Goal: Task Accomplishment & Management: Manage account settings

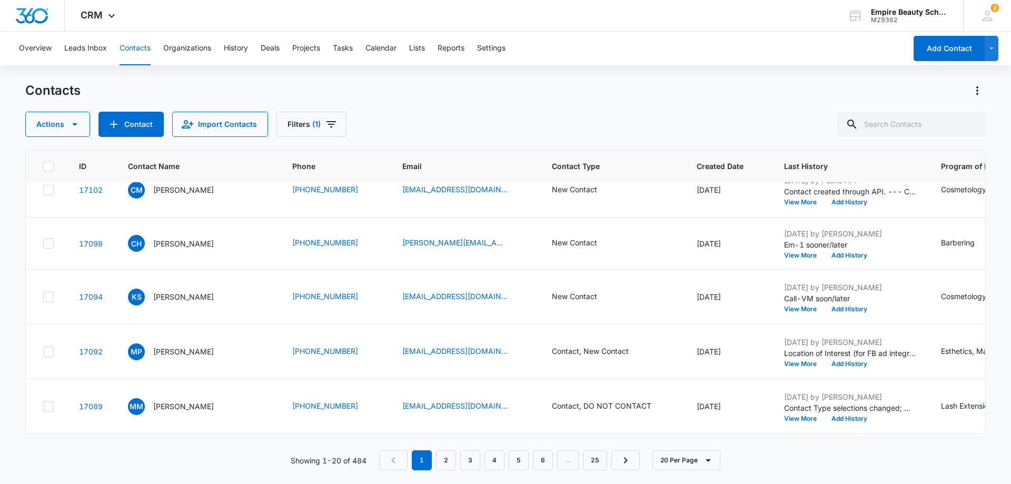
scroll to position [53, 0]
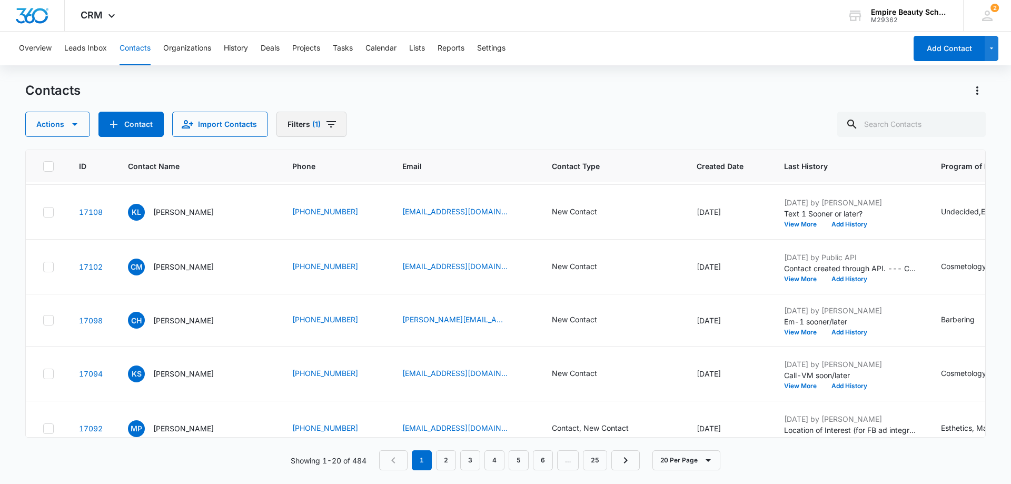
click at [327, 119] on icon "Filters" at bounding box center [331, 124] width 13 height 13
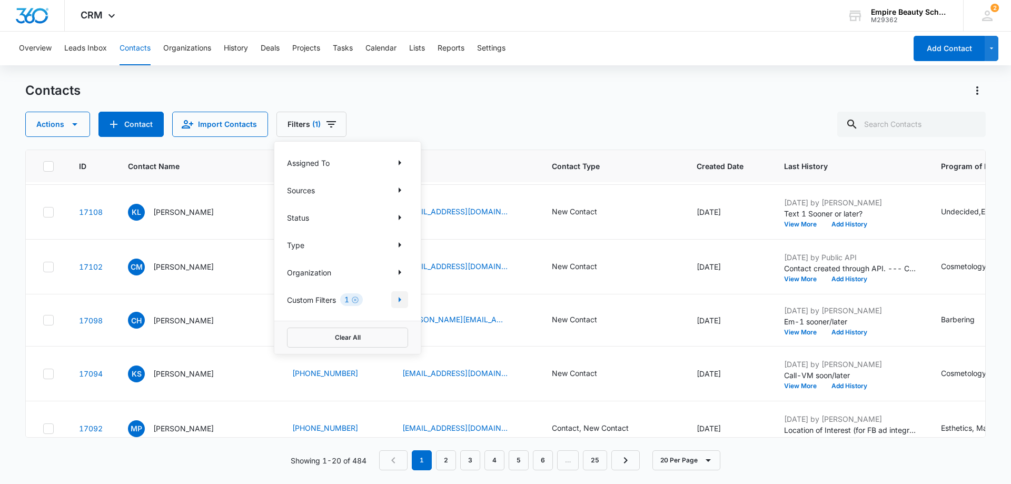
click at [401, 301] on icon "Show Custom Filters filters" at bounding box center [399, 299] width 13 height 13
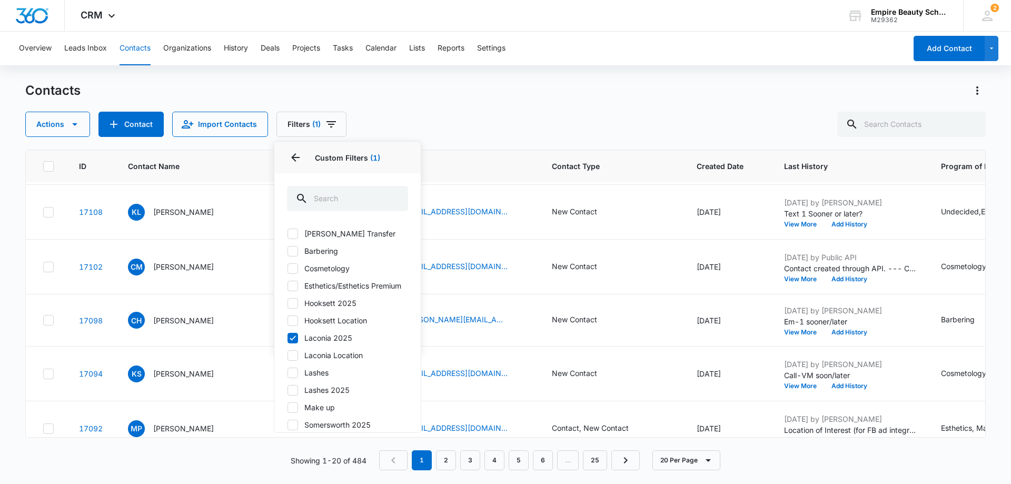
click at [464, 110] on div "Contacts Actions Contact Import Contacts Filters (1) Assigned To Sources Status…" at bounding box center [505, 109] width 961 height 55
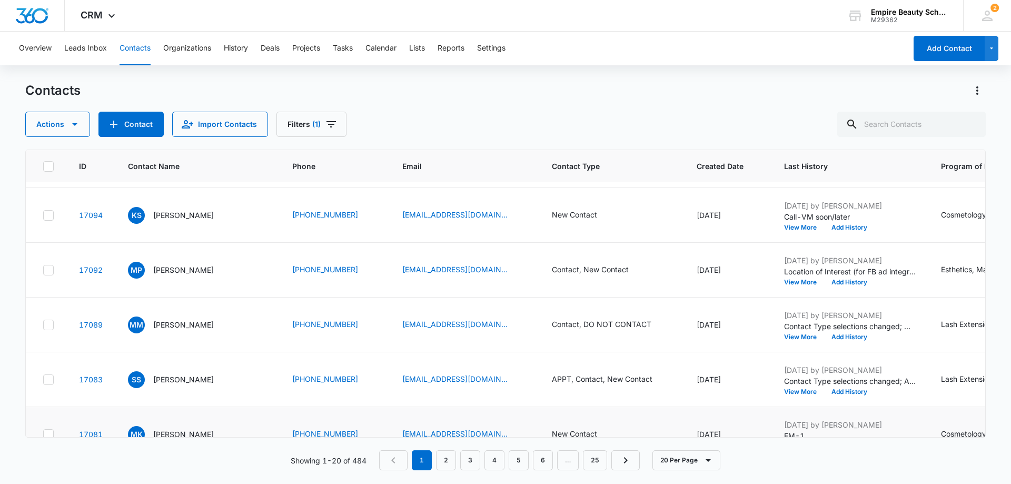
scroll to position [211, 0]
click at [784, 285] on button "View More" at bounding box center [804, 283] width 40 height 6
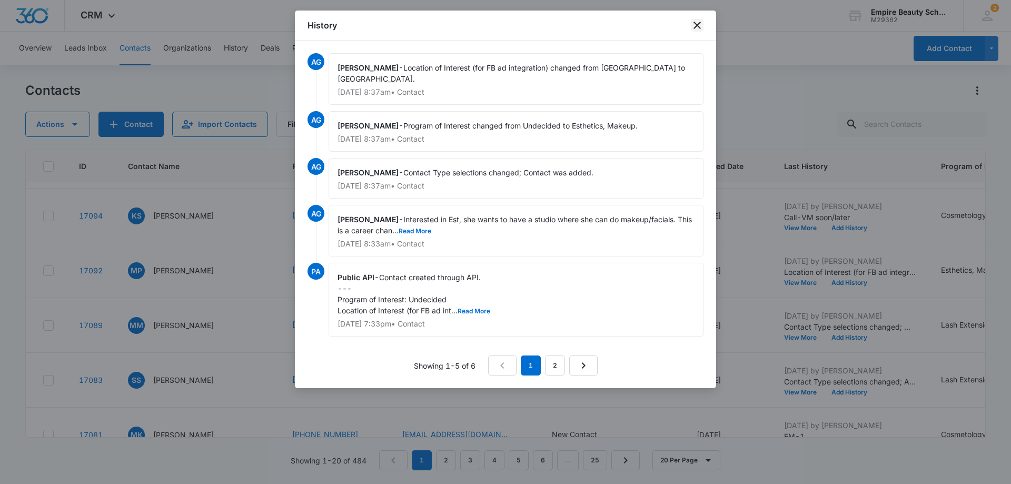
click at [695, 24] on icon "close" at bounding box center [697, 25] width 13 height 13
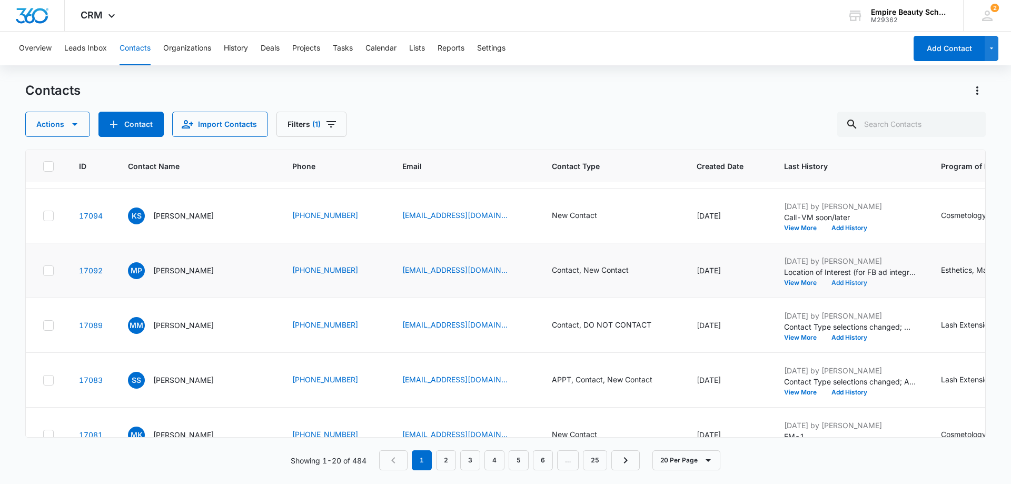
click at [824, 280] on button "Add History" at bounding box center [849, 283] width 51 height 6
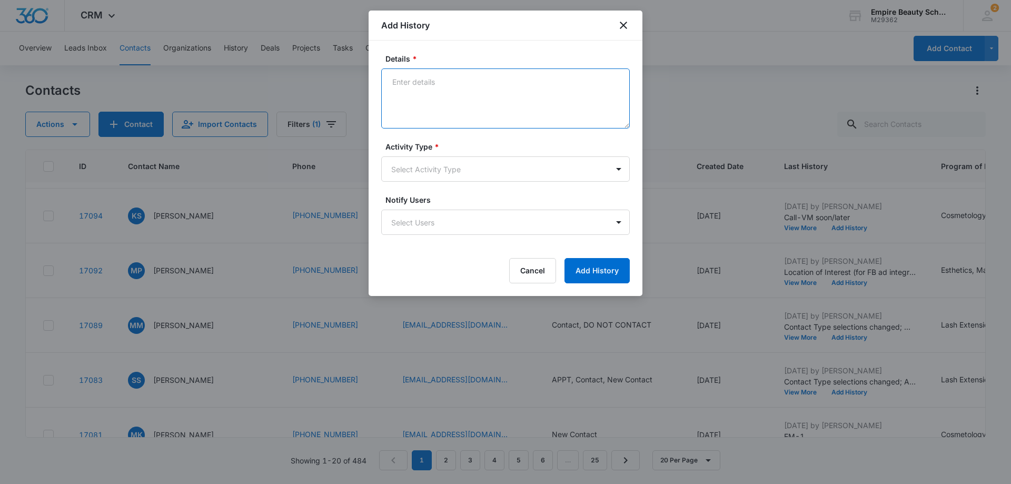
click at [405, 86] on textarea "Details *" at bounding box center [505, 98] width 249 height 60
click at [621, 172] on body "CRM Apps Forms CRM Email Shop Payments POS Files Brand Settings AI Assistant Em…" at bounding box center [505, 242] width 1011 height 484
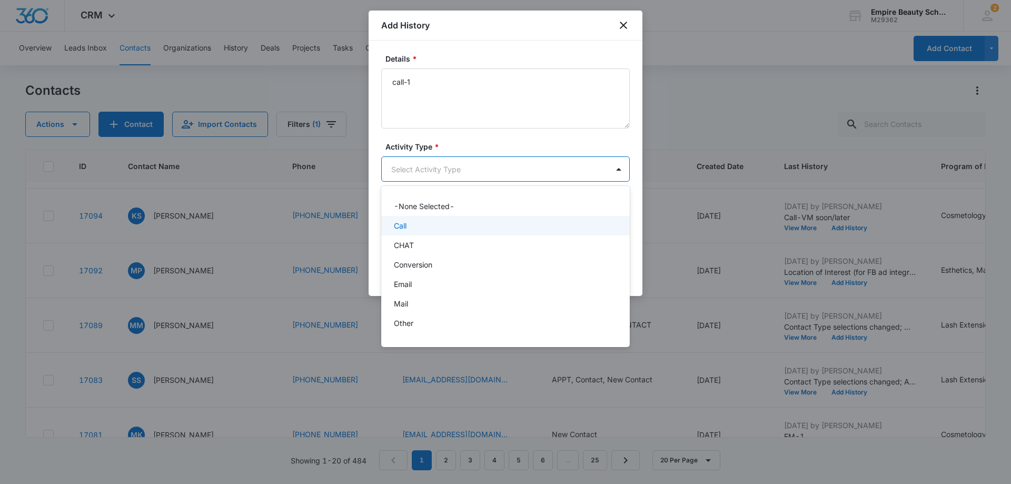
click at [549, 223] on div "Call" at bounding box center [504, 225] width 221 height 11
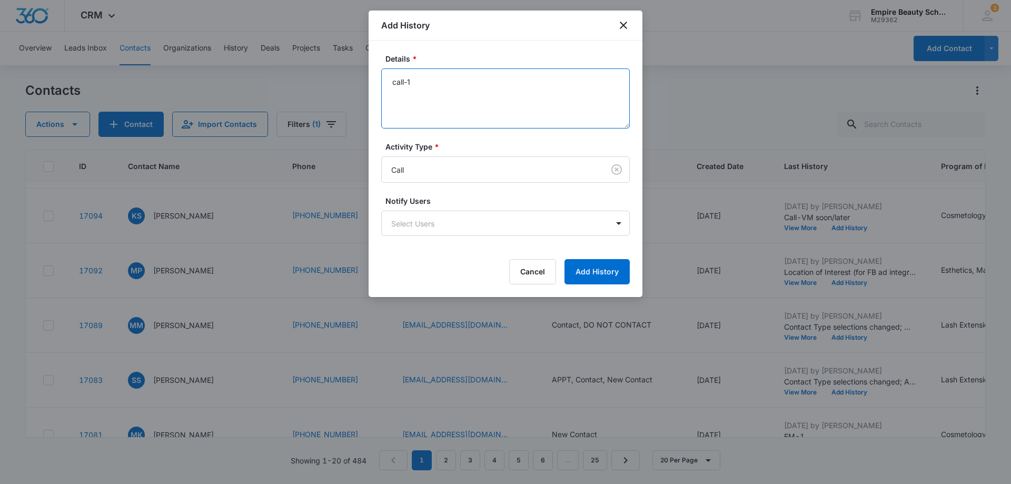
click at [431, 77] on textarea "call-1" at bounding box center [505, 98] width 249 height 60
type textarea "call-1 vm set up tour"
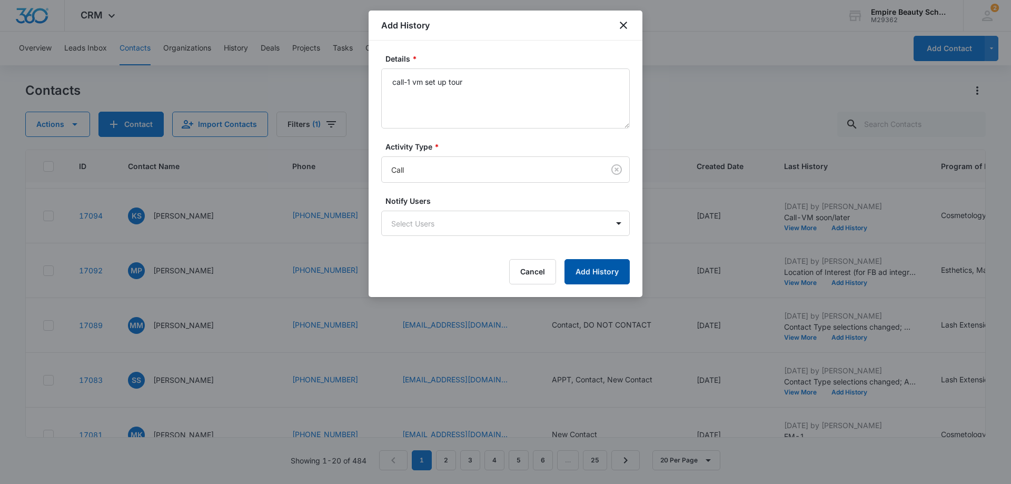
click at [599, 271] on button "Add History" at bounding box center [597, 271] width 65 height 25
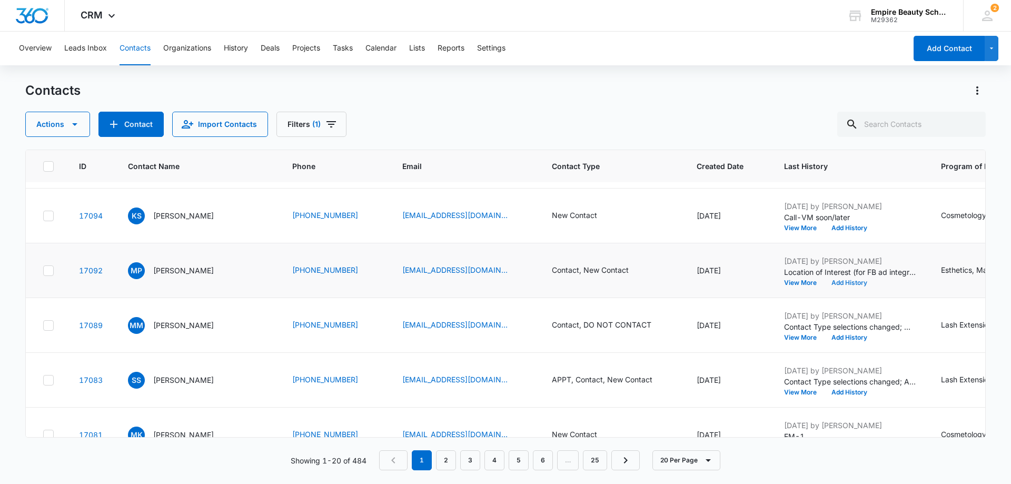
click at [824, 286] on button "Add History" at bounding box center [849, 283] width 51 height 6
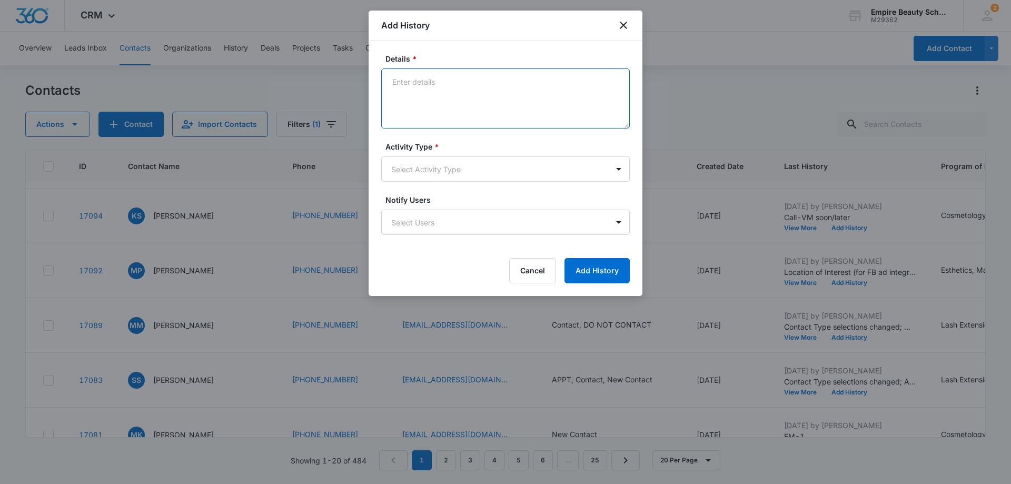
click at [402, 77] on textarea "Details *" at bounding box center [505, 98] width 249 height 60
type textarea "Tx-1 set up tour already spoke w/ Amelia"
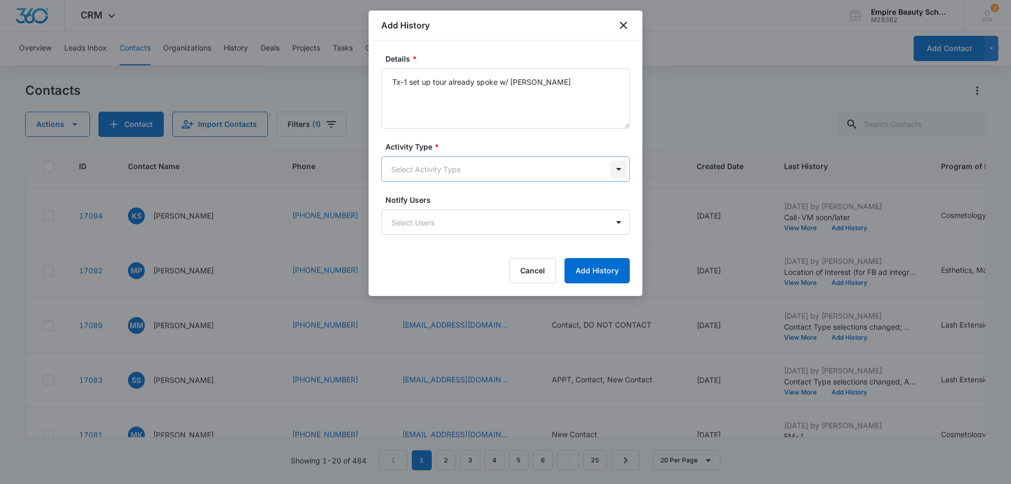
click at [616, 168] on body "CRM Apps Forms CRM Email Shop Payments POS Files Brand Settings AI Assistant Em…" at bounding box center [505, 242] width 1011 height 484
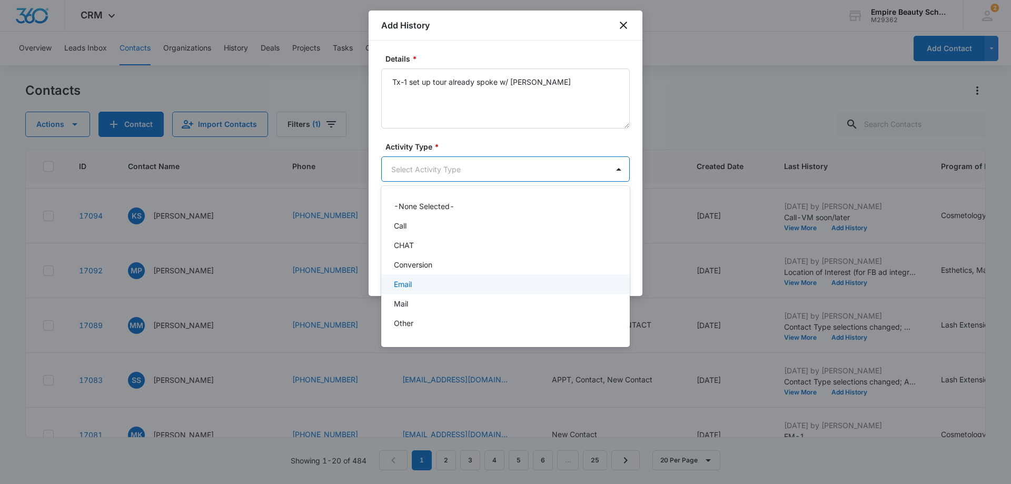
scroll to position [55, 0]
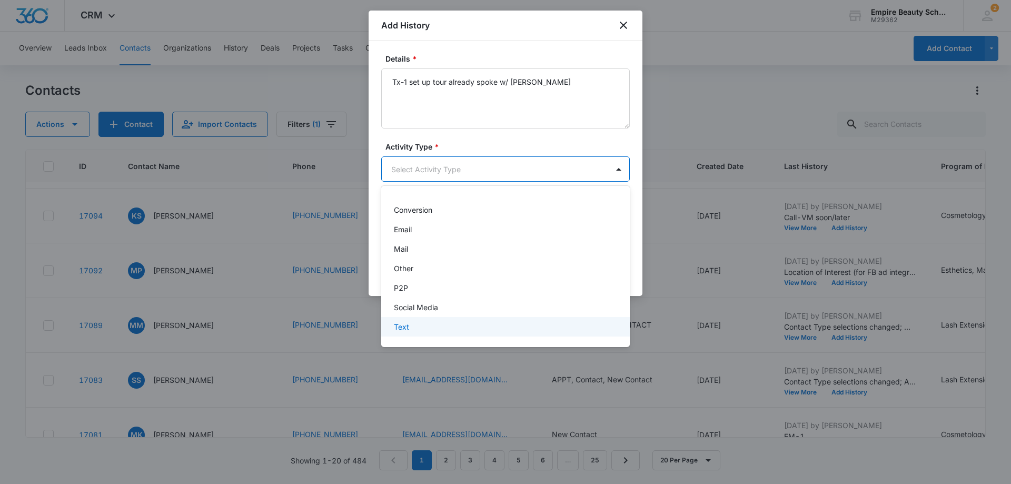
click at [533, 324] on div "Text" at bounding box center [504, 326] width 221 height 11
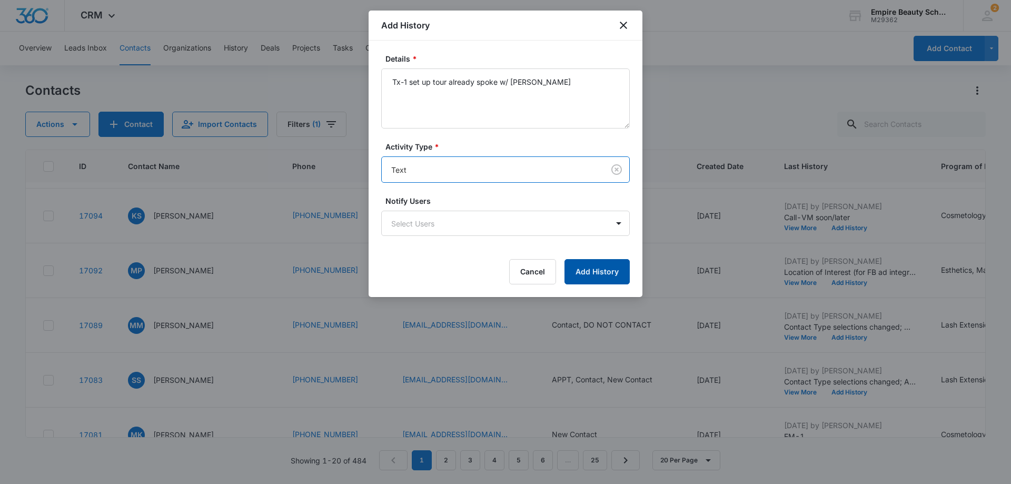
click at [603, 278] on button "Add History" at bounding box center [597, 271] width 65 height 25
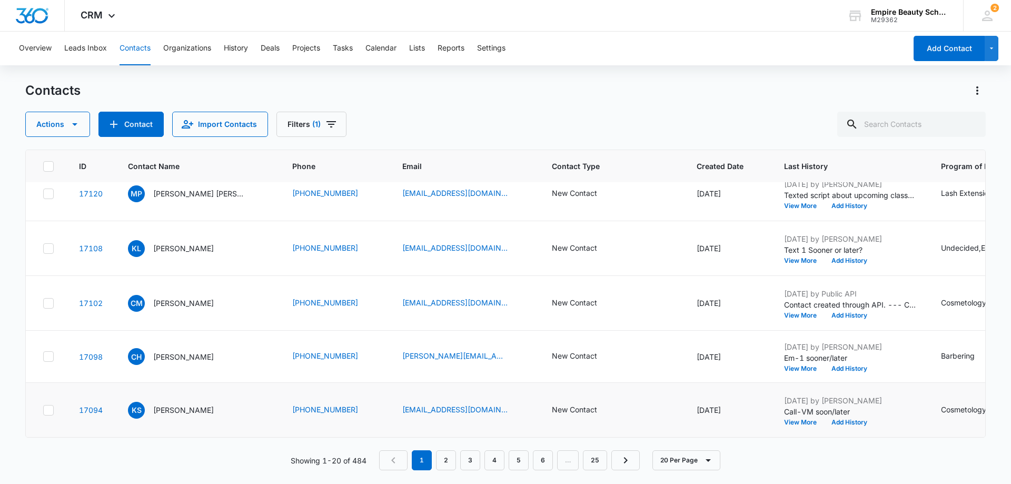
scroll to position [0, 0]
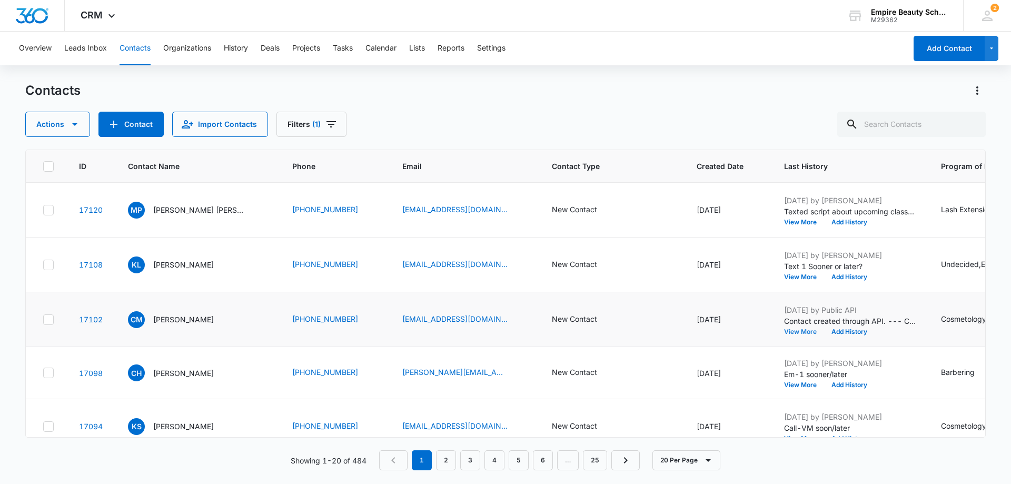
click at [784, 332] on button "View More" at bounding box center [804, 332] width 40 height 6
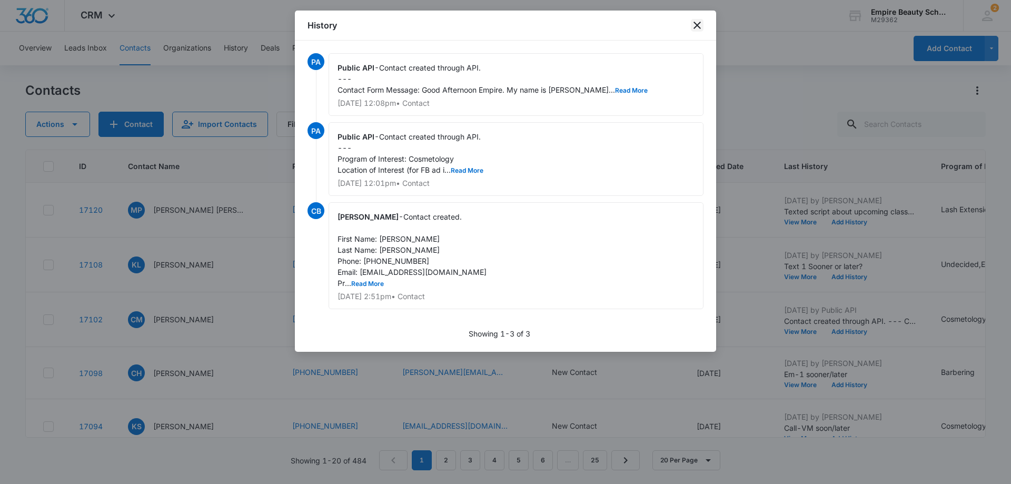
click at [700, 27] on icon "close" at bounding box center [697, 25] width 13 height 13
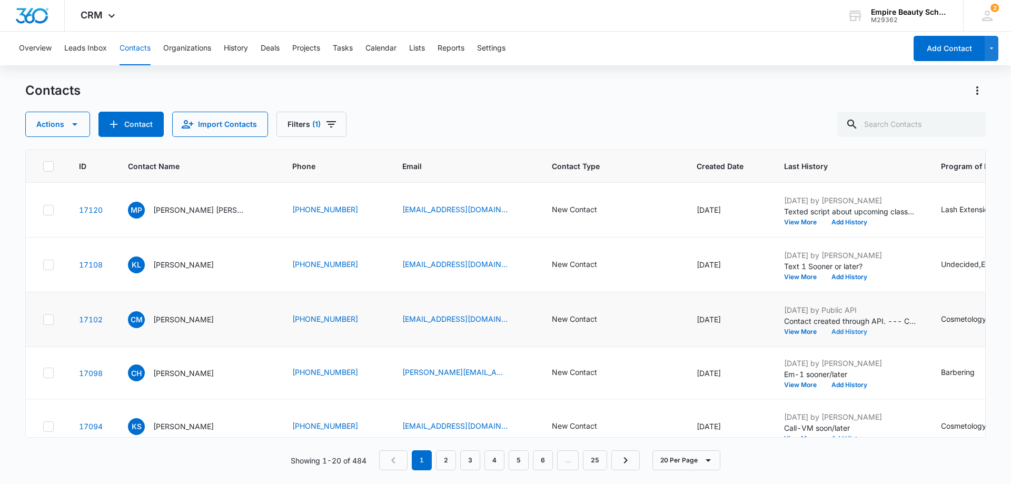
click at [824, 332] on button "Add History" at bounding box center [849, 332] width 51 height 6
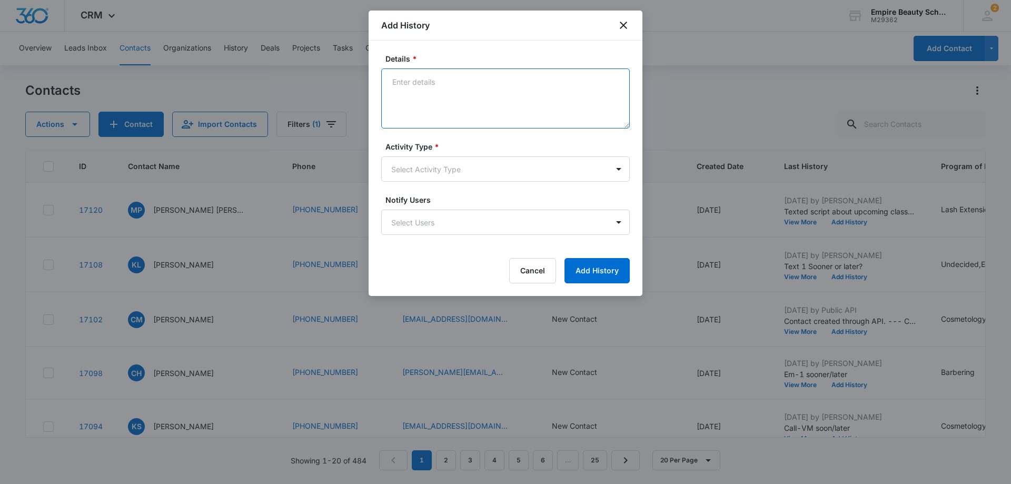
click at [400, 79] on textarea "Details *" at bounding box center [505, 98] width 249 height 60
type textarea "call-1 vm-soon/later"
click at [622, 173] on body "CRM Apps Forms CRM Email Shop Payments POS Files Brand Settings AI Assistant Em…" at bounding box center [505, 242] width 1011 height 484
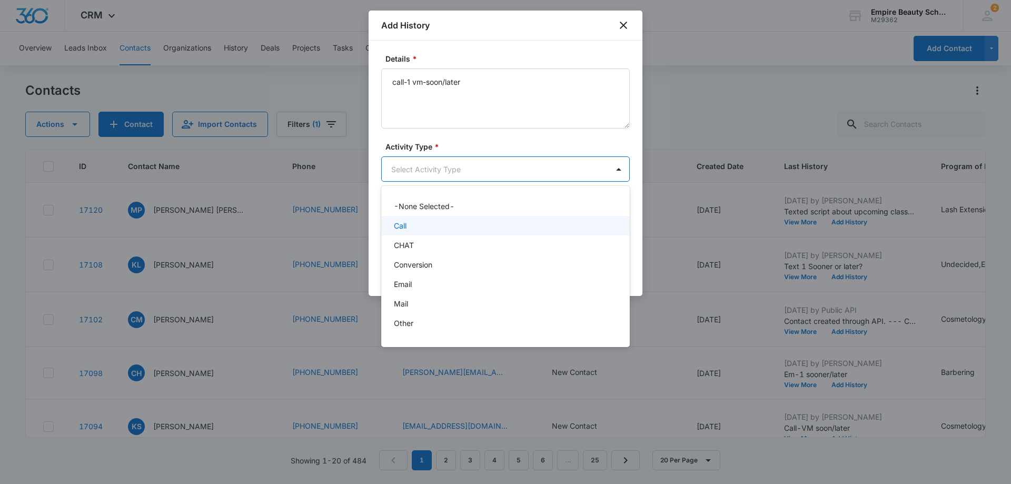
click at [536, 223] on div "Call" at bounding box center [504, 225] width 221 height 11
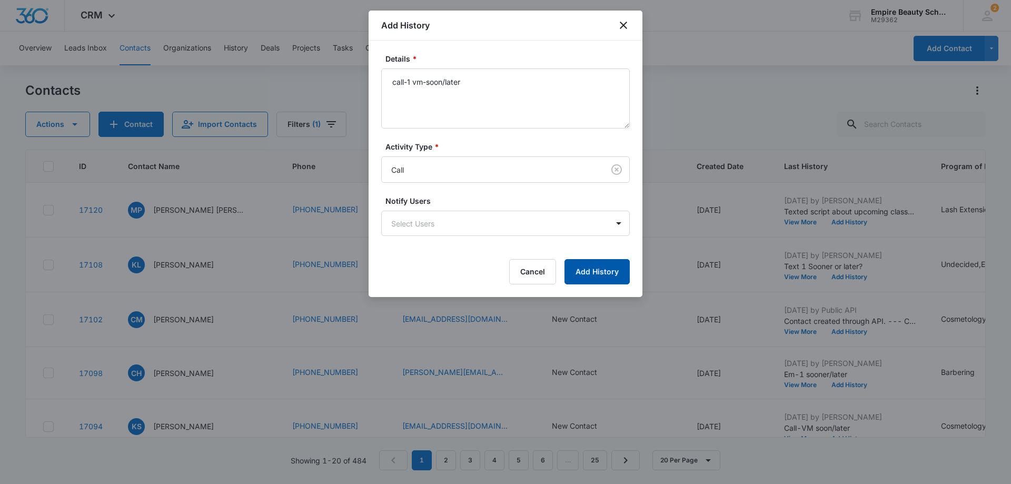
click at [610, 276] on button "Add History" at bounding box center [597, 271] width 65 height 25
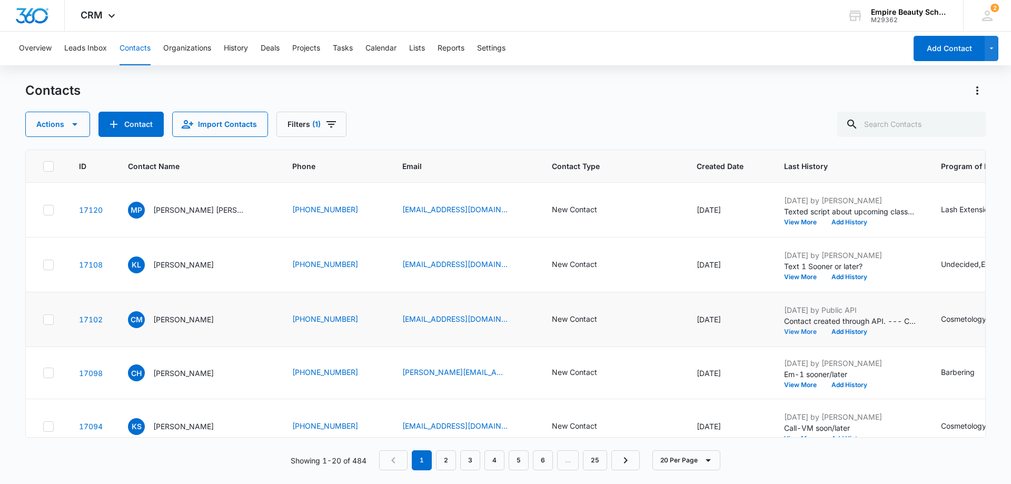
click at [784, 329] on button "View More" at bounding box center [804, 332] width 40 height 6
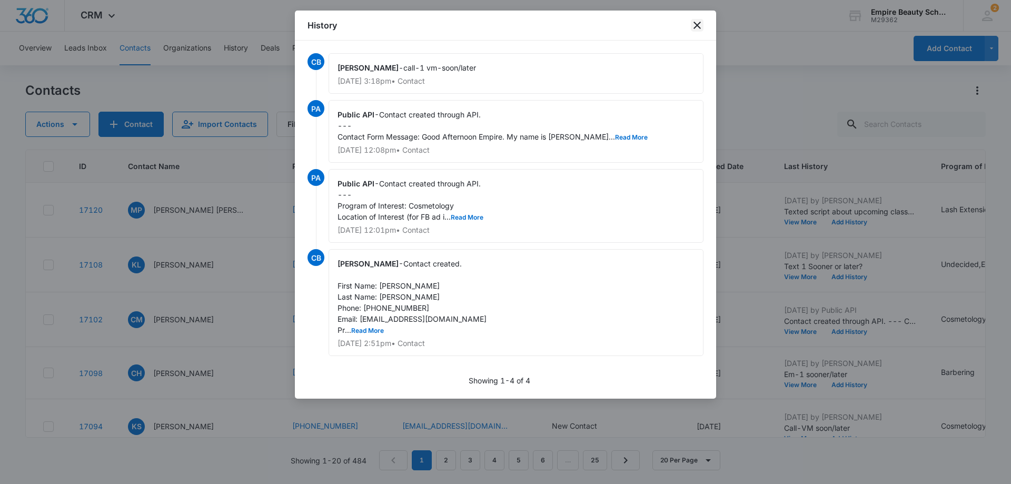
click at [696, 29] on icon "close" at bounding box center [697, 25] width 13 height 13
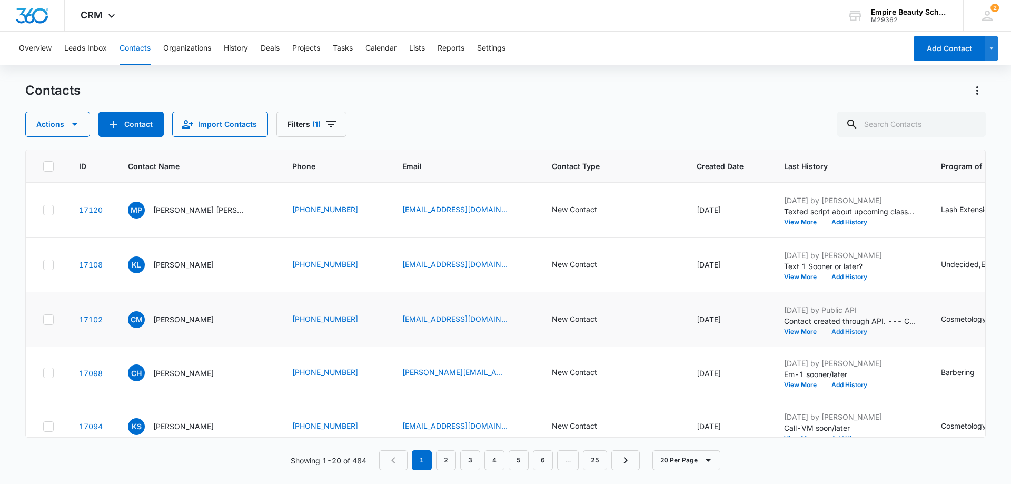
click at [824, 330] on button "Add History" at bounding box center [849, 332] width 51 height 6
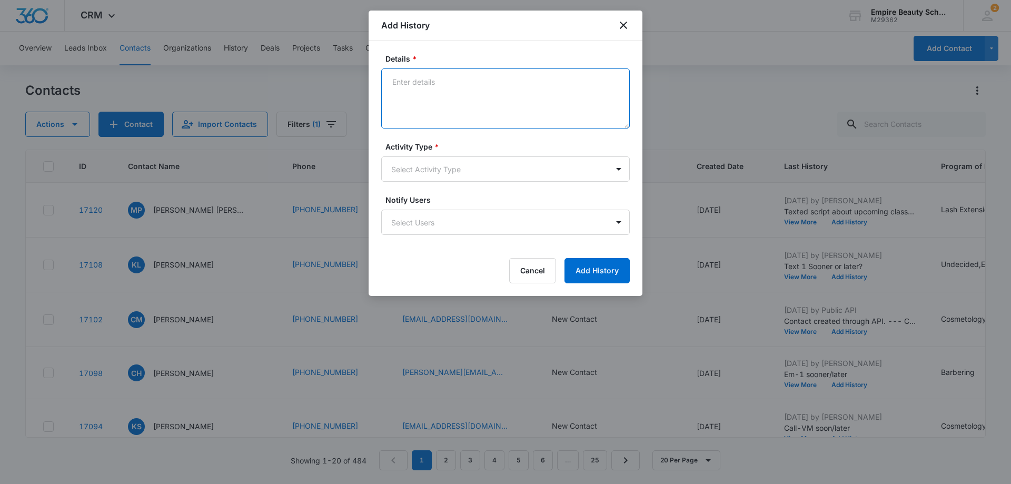
click at [427, 82] on textarea "Details *" at bounding box center [505, 98] width 249 height 60
type textarea "Tx- soon/later"
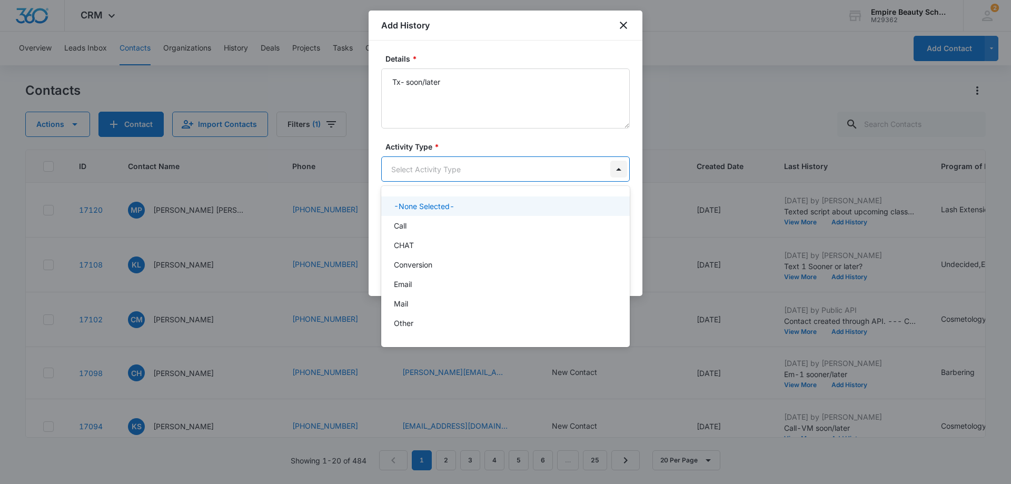
click at [623, 167] on body "CRM Apps Forms CRM Email Shop Payments POS Files Brand Settings AI Assistant Em…" at bounding box center [505, 242] width 1011 height 484
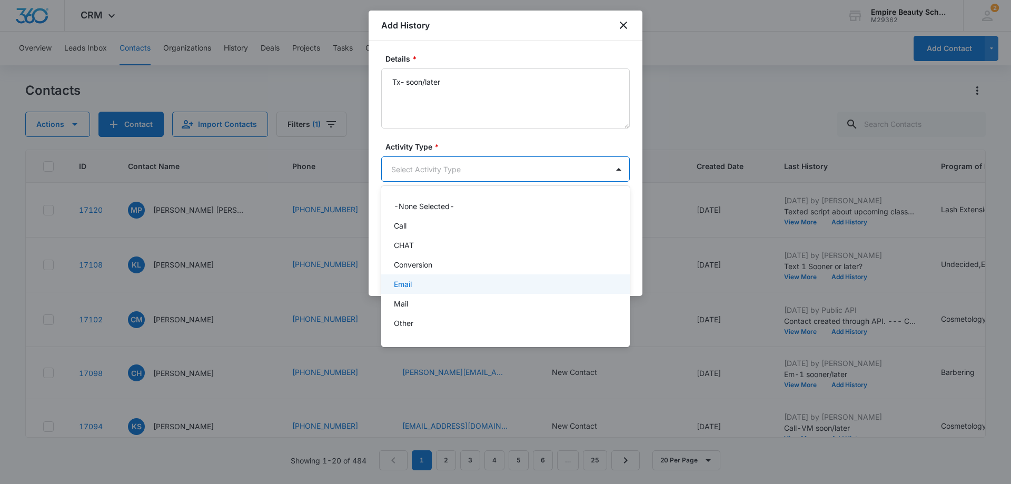
scroll to position [55, 0]
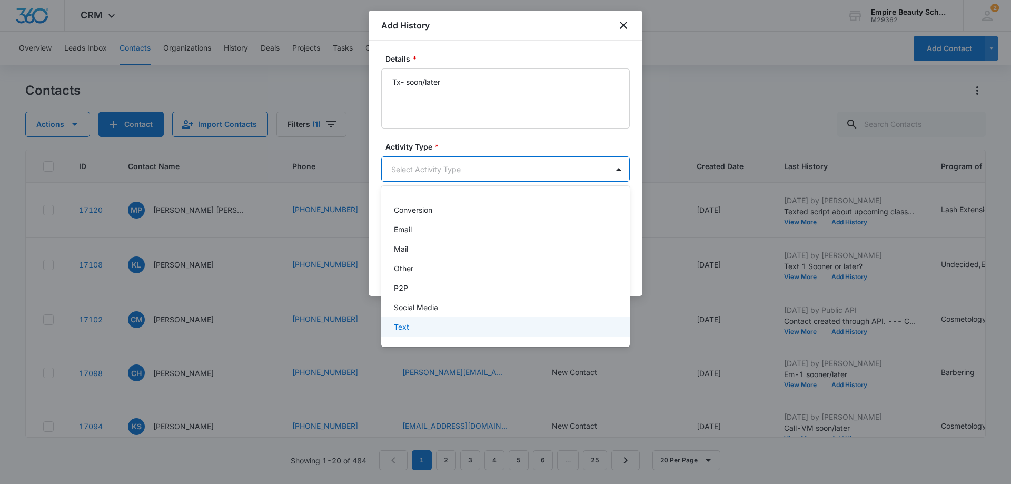
click at [541, 329] on div "Text" at bounding box center [504, 326] width 221 height 11
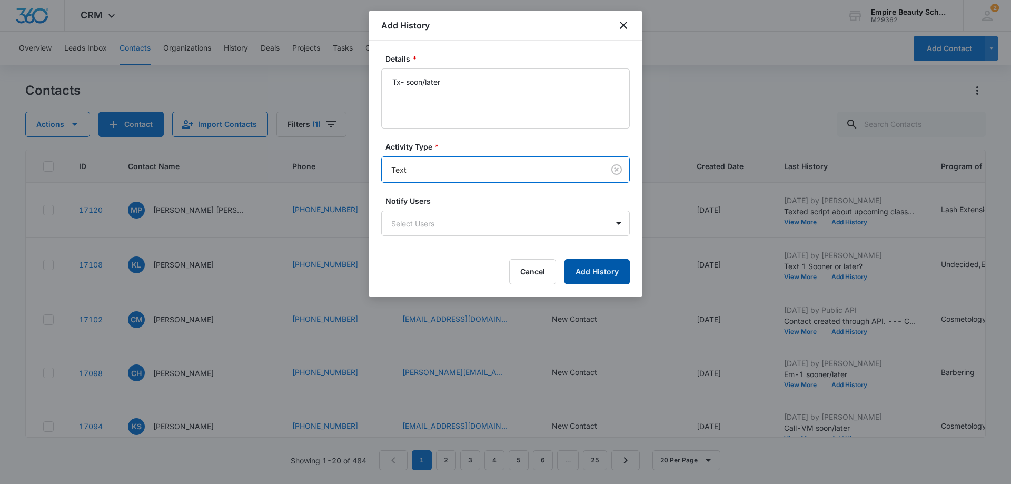
click at [608, 272] on button "Add History" at bounding box center [597, 271] width 65 height 25
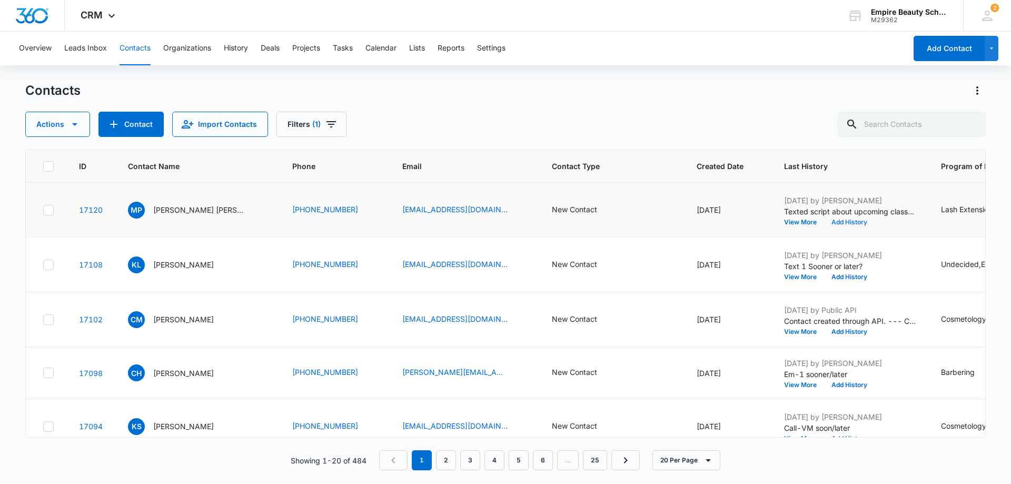
click at [826, 222] on button "Add History" at bounding box center [849, 222] width 51 height 6
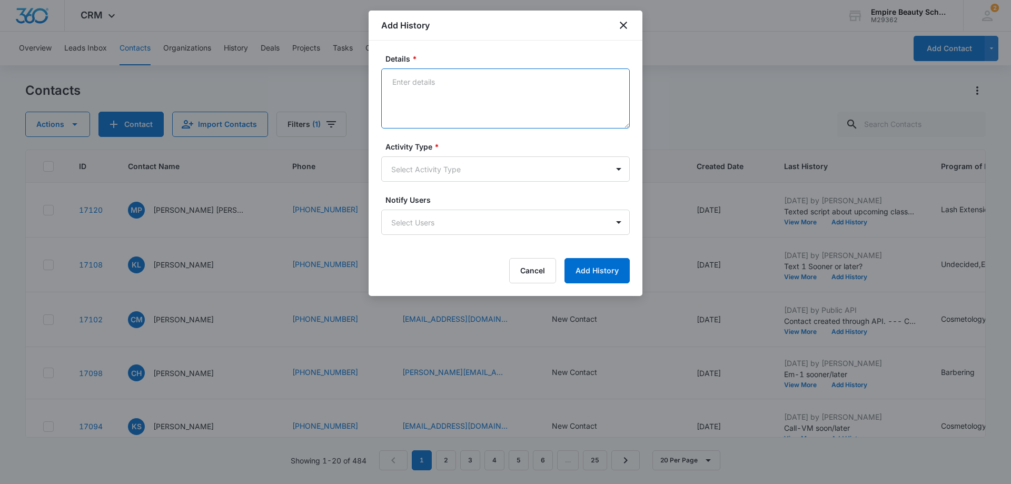
click at [427, 82] on textarea "Details *" at bounding box center [505, 98] width 249 height 60
type textarea "caLL-1 VM- SOON/LATER"
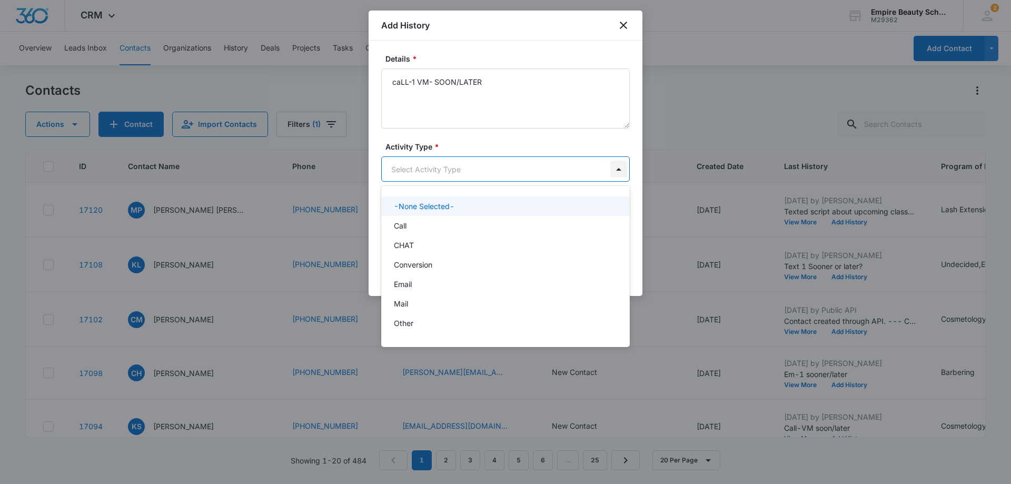
click at [617, 172] on body "CRM Apps Forms CRM Email Shop Payments POS Files Brand Settings AI Assistant Em…" at bounding box center [505, 242] width 1011 height 484
click at [464, 223] on div "Call" at bounding box center [504, 225] width 221 height 11
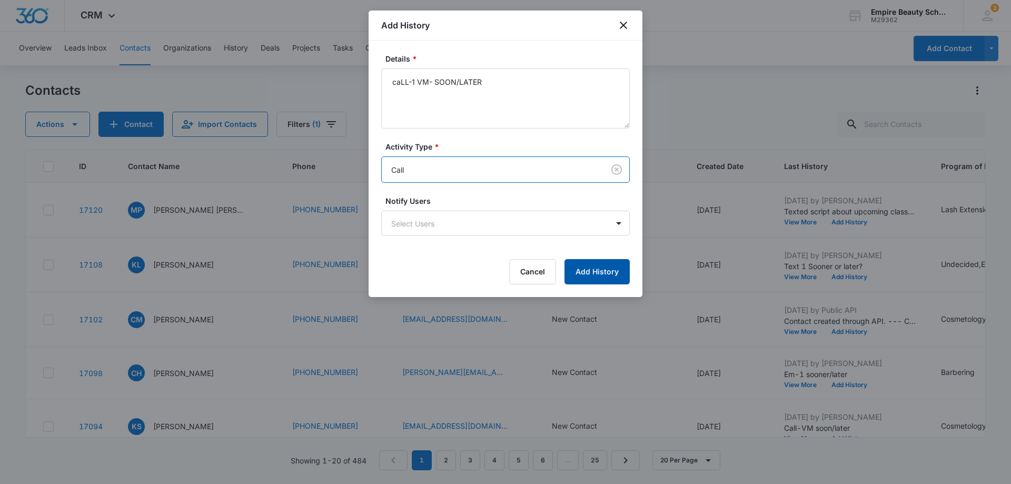
click at [613, 276] on button "Add History" at bounding box center [597, 271] width 65 height 25
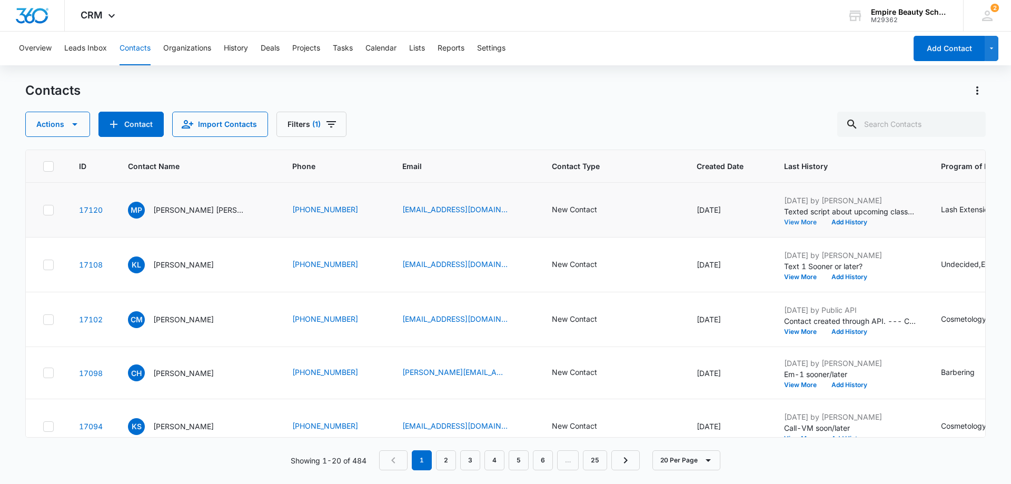
click at [784, 222] on button "View More" at bounding box center [804, 222] width 40 height 6
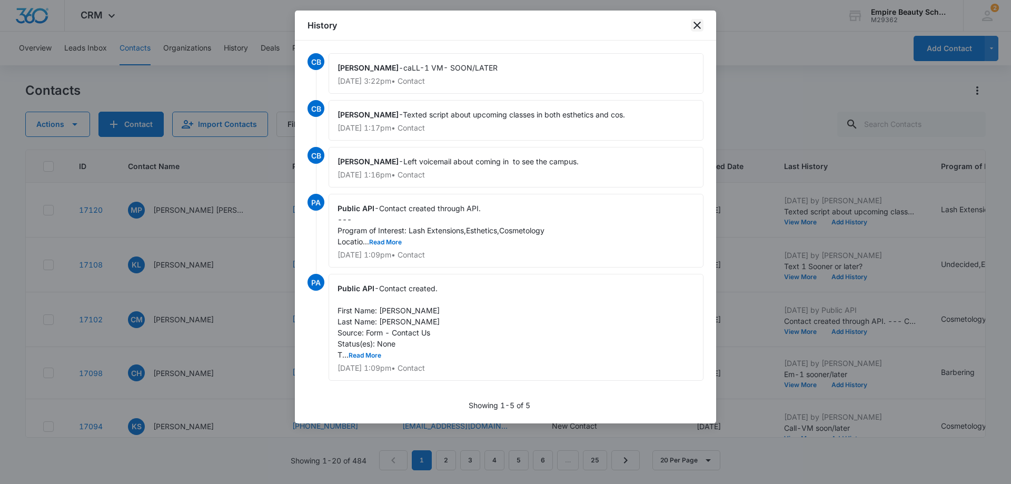
click at [696, 25] on icon "close" at bounding box center [697, 25] width 13 height 13
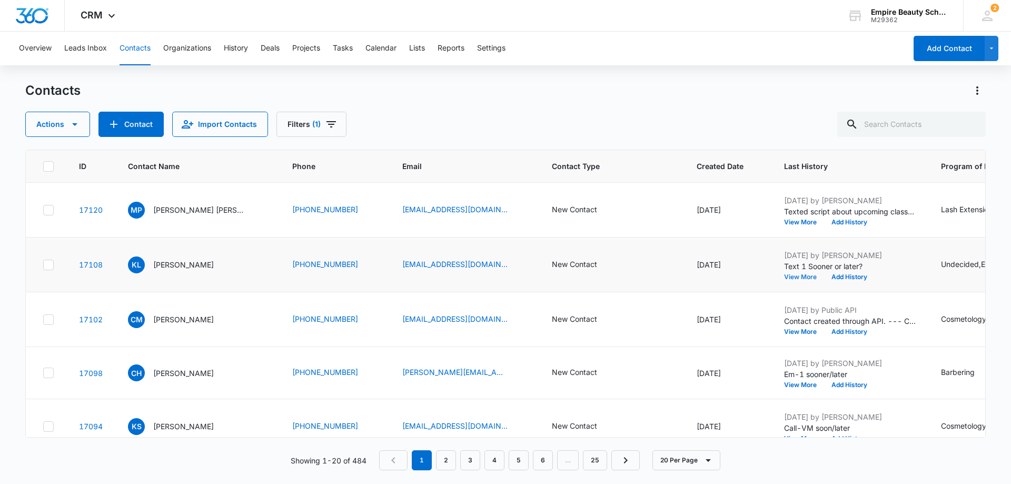
click at [784, 278] on button "View More" at bounding box center [804, 277] width 40 height 6
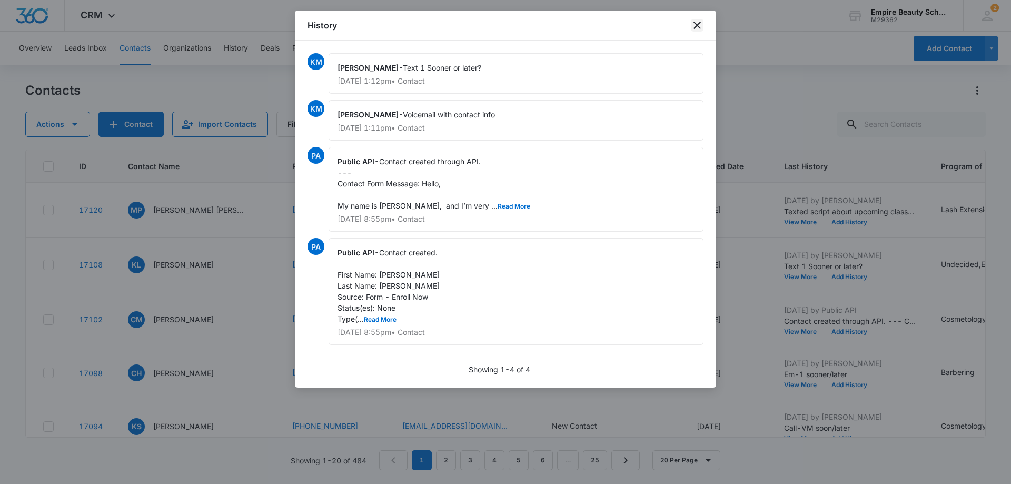
click at [699, 28] on icon "close" at bounding box center [697, 25] width 13 height 13
